Goal: Information Seeking & Learning: Learn about a topic

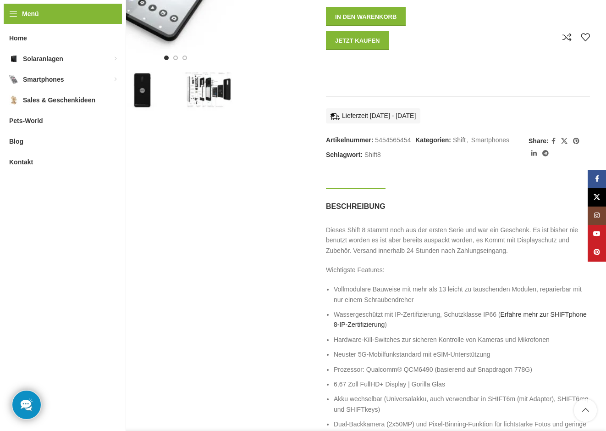
scroll to position [191, 0]
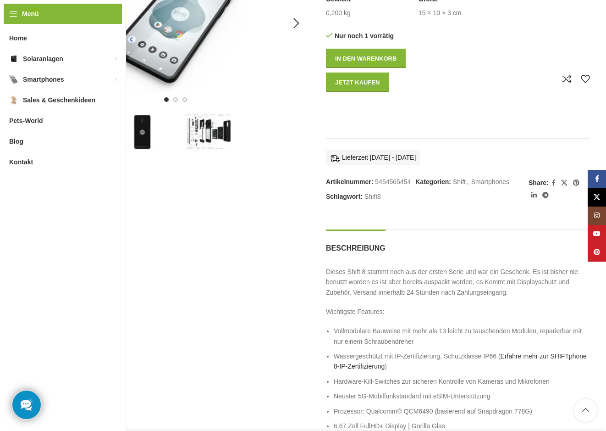
click at [172, 100] on ul at bounding box center [175, 99] width 23 height 5
click at [296, 23] on div "Next slide" at bounding box center [296, 23] width 23 height 23
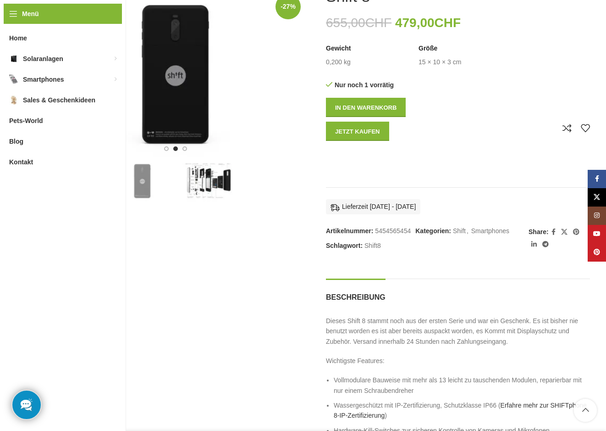
scroll to position [65, 0]
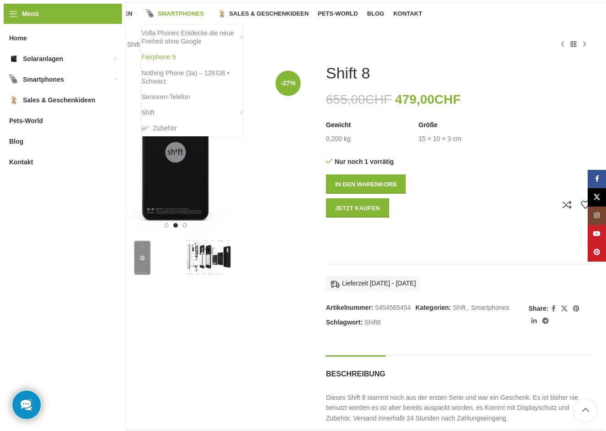
click at [166, 55] on link "Fairphone 5" at bounding box center [192, 57] width 101 height 16
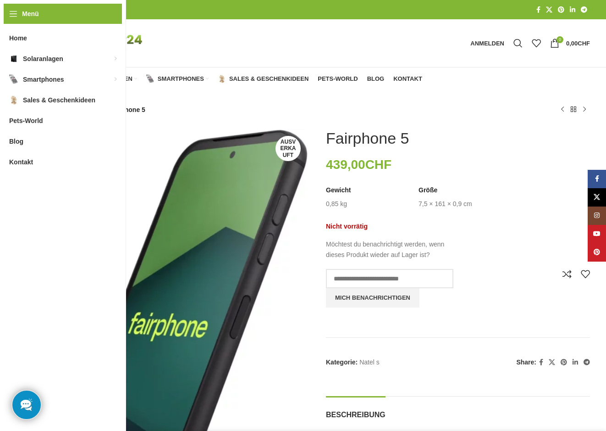
click at [496, 138] on div "Fairphone 5" at bounding box center [458, 138] width 264 height 19
click at [50, 76] on span "Home" at bounding box center [53, 78] width 18 height 7
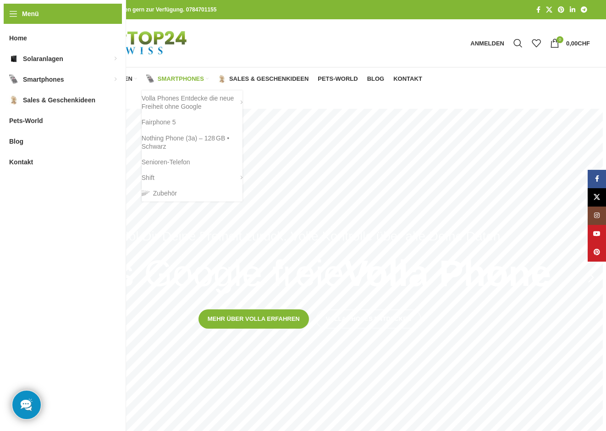
click at [177, 79] on span "Smartphones" at bounding box center [181, 78] width 46 height 7
